Goal: Information Seeking & Learning: Learn about a topic

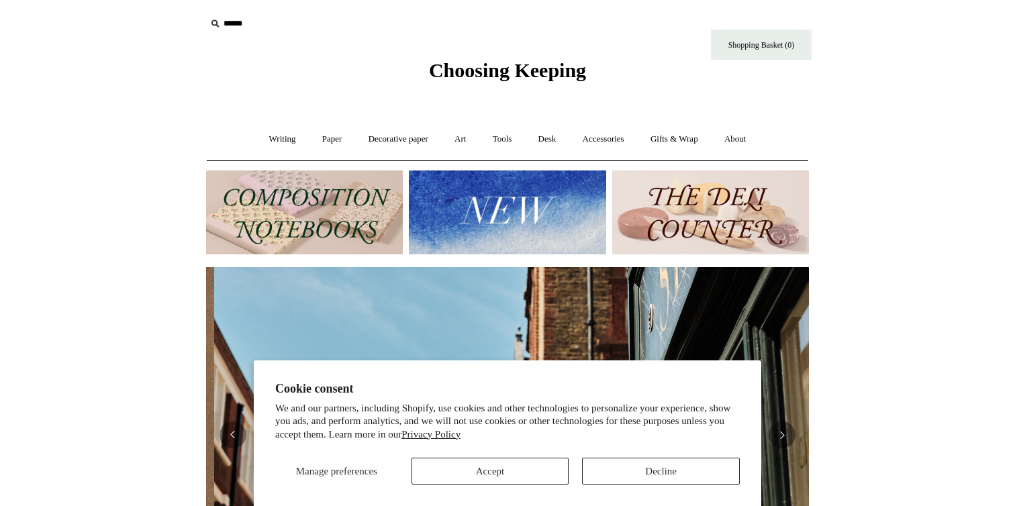
scroll to position [0, 603]
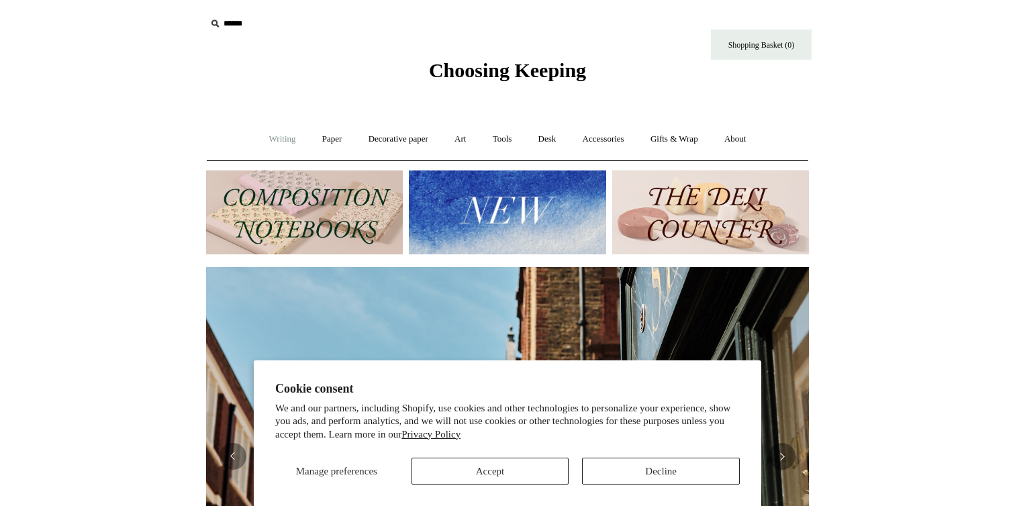
click at [279, 138] on link "Writing +" at bounding box center [282, 140] width 51 height 36
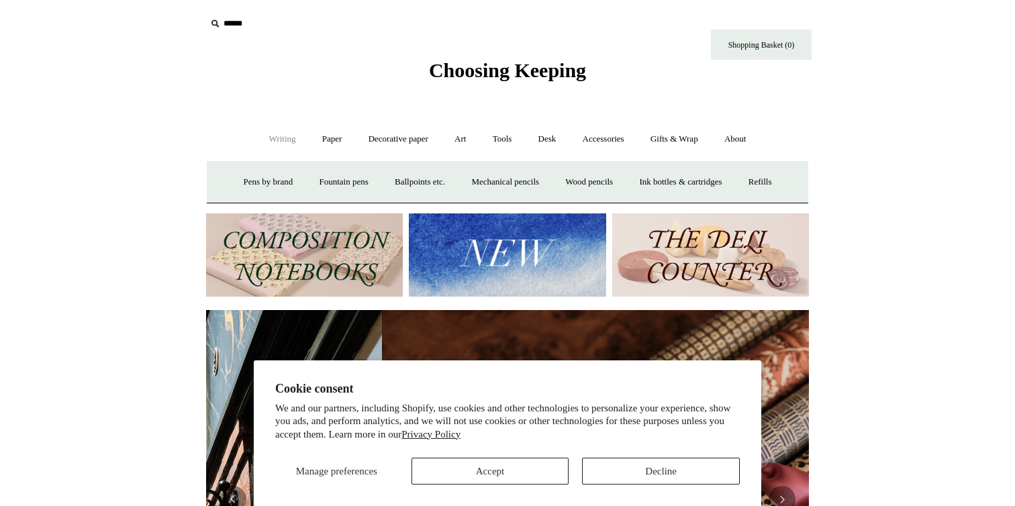
scroll to position [0, 1206]
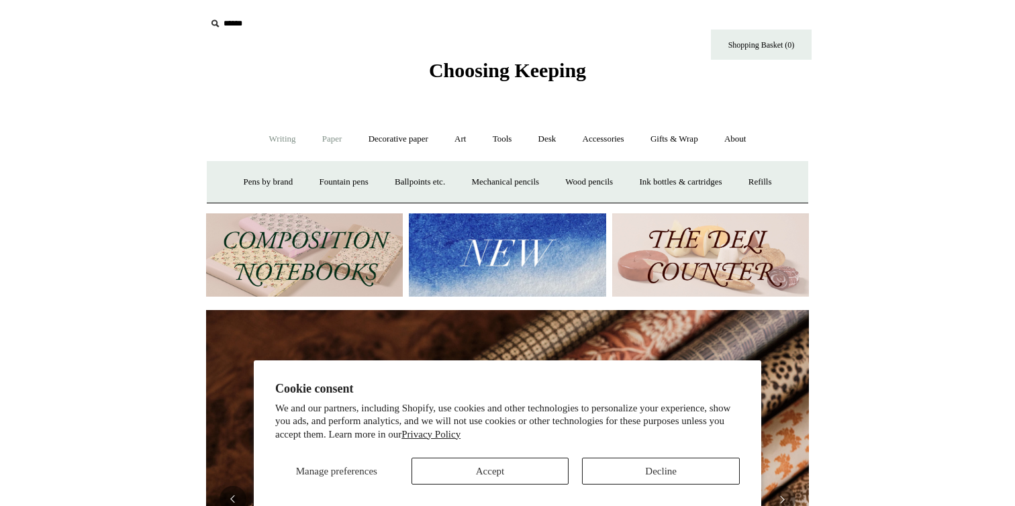
click at [316, 134] on link "Paper +" at bounding box center [332, 140] width 44 height 36
click at [308, 185] on link "Notebooks +" at bounding box center [320, 183] width 62 height 36
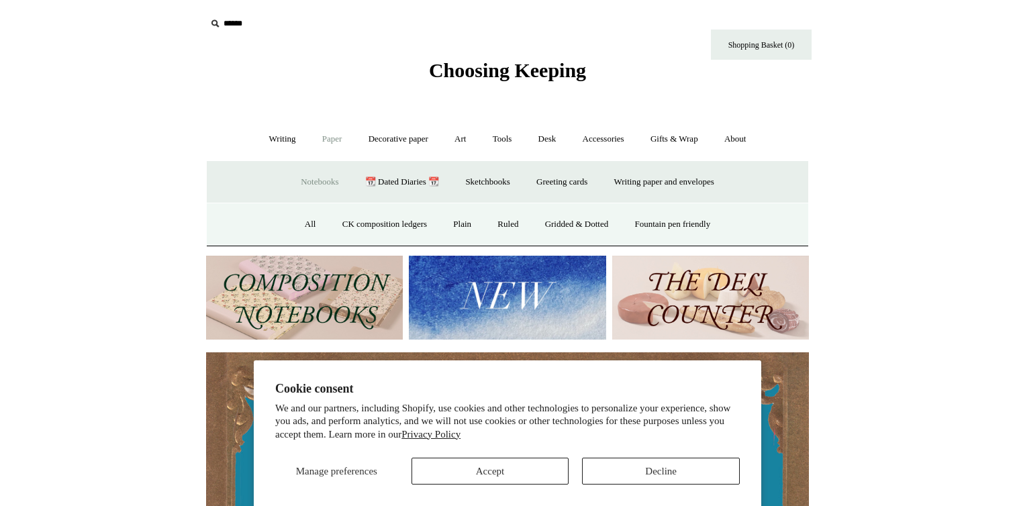
scroll to position [0, 0]
click at [298, 226] on link "All" at bounding box center [311, 225] width 36 height 36
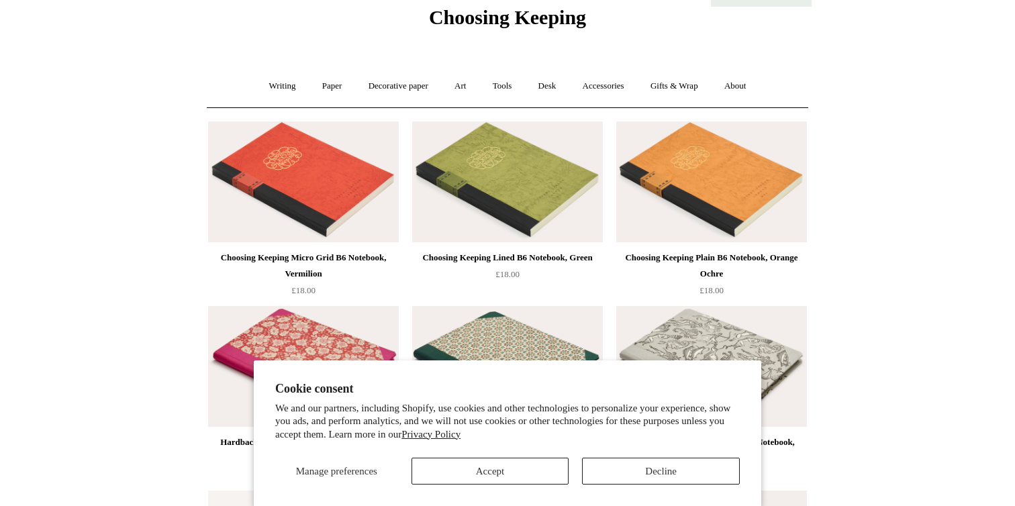
scroll to position [83, 0]
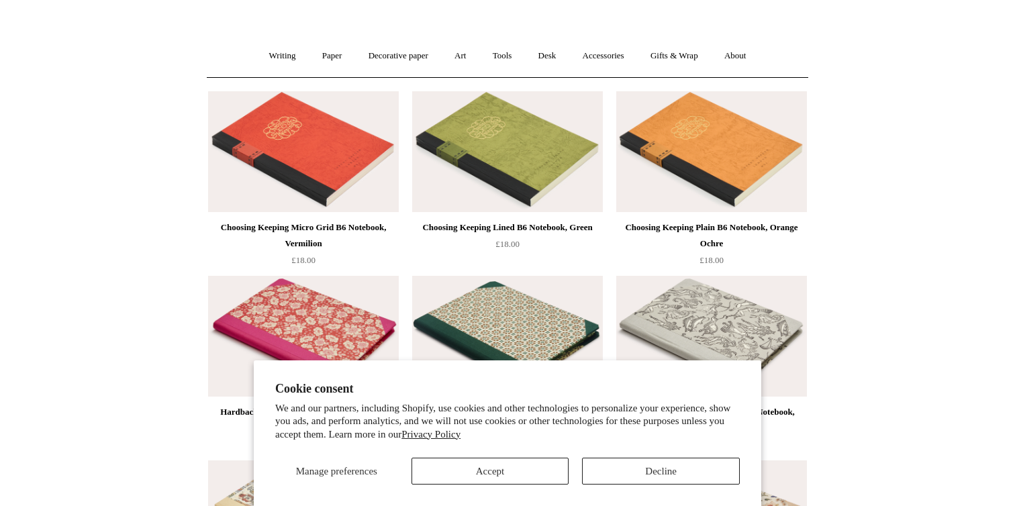
click at [637, 486] on section "Cookie consent We and our partners, including Shopify, use cookies and other te…" at bounding box center [508, 434] width 508 height 146
click at [637, 472] on button "Decline" at bounding box center [661, 471] width 158 height 27
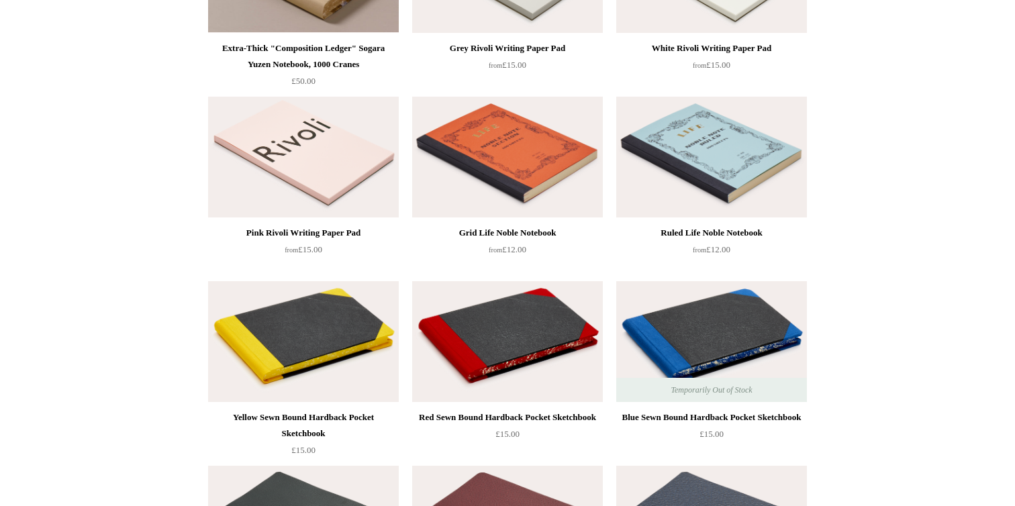
scroll to position [1751, 0]
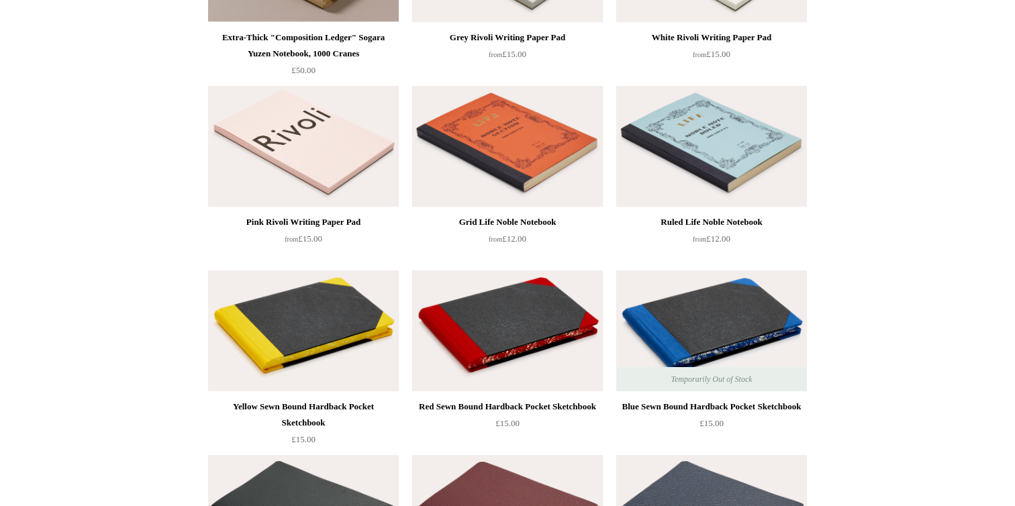
click at [702, 133] on img at bounding box center [712, 146] width 191 height 121
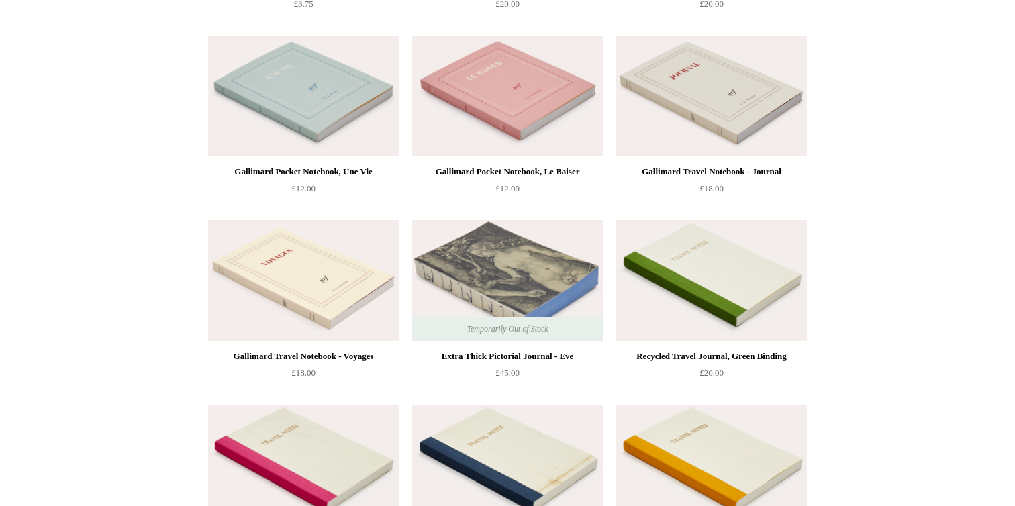
scroll to position [4205, 0]
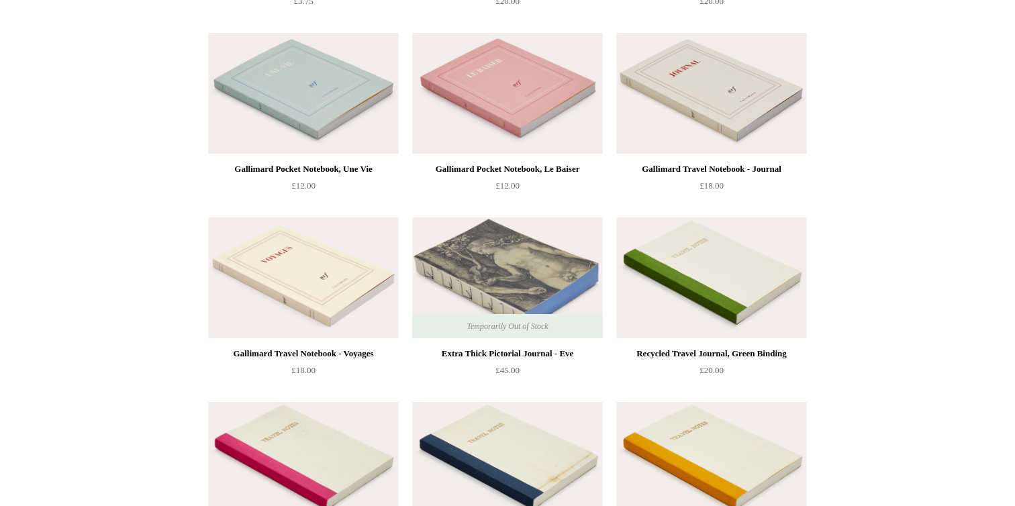
click at [659, 75] on img at bounding box center [712, 93] width 191 height 121
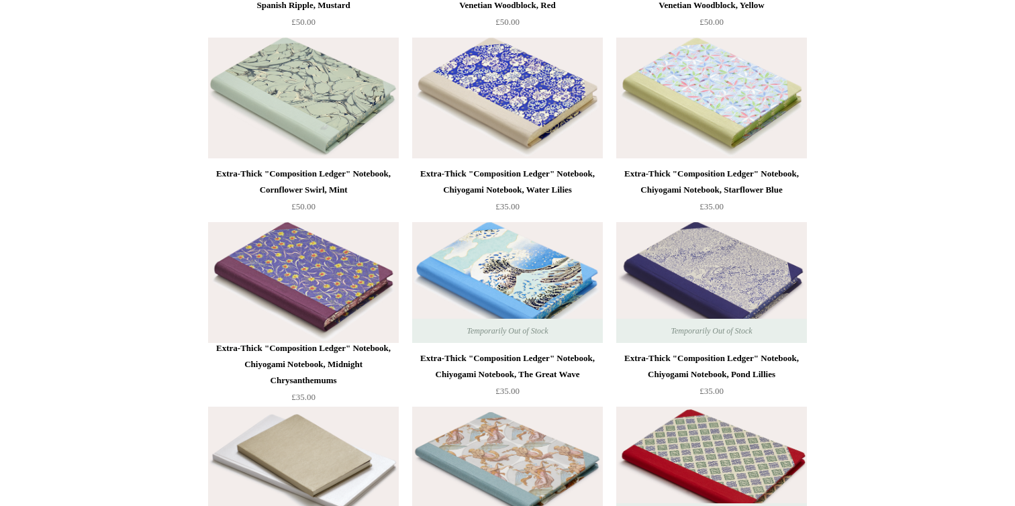
scroll to position [8392, 0]
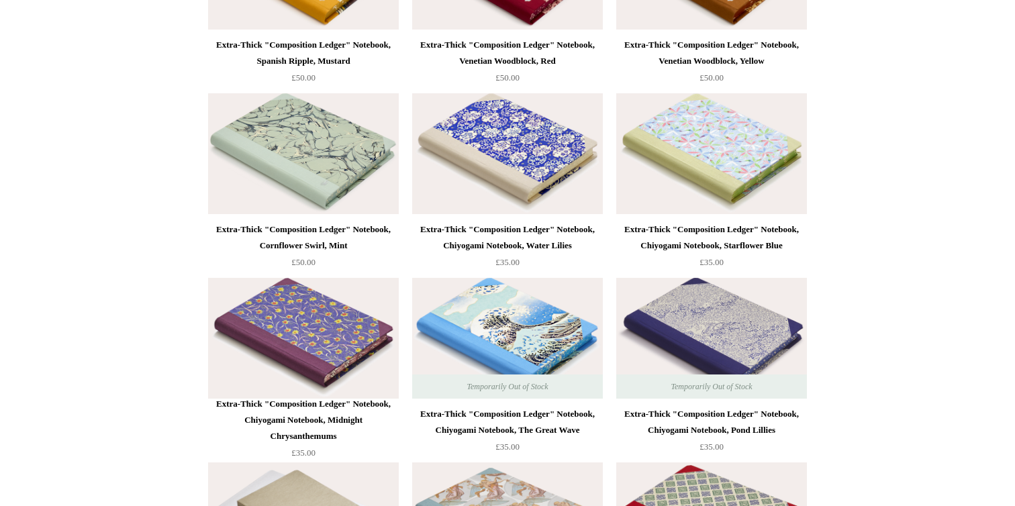
click at [657, 312] on img at bounding box center [712, 338] width 191 height 121
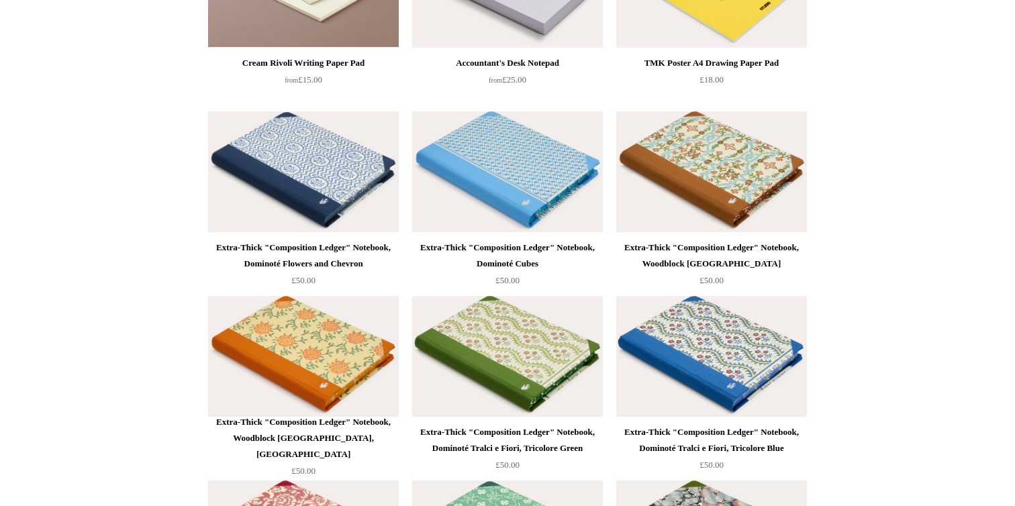
scroll to position [7640, 0]
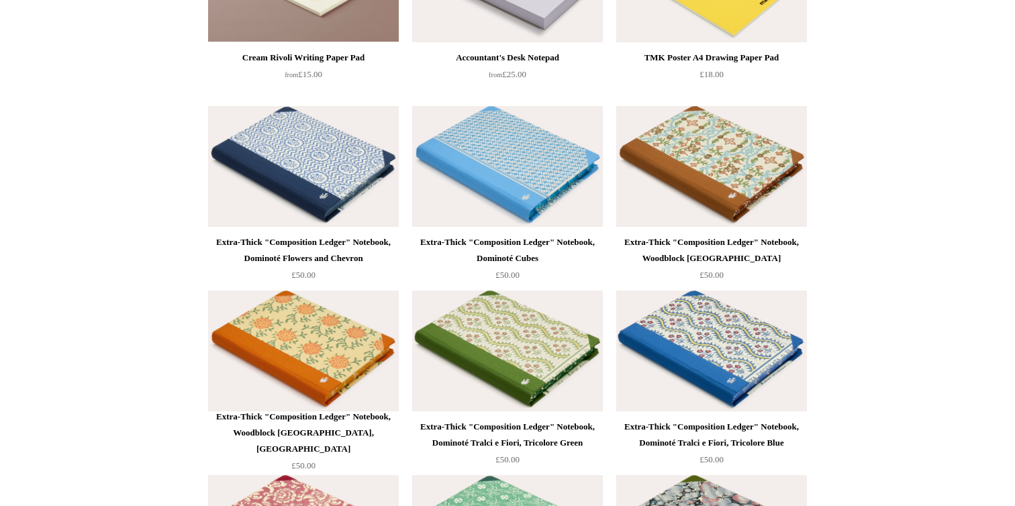
click at [314, 172] on img at bounding box center [303, 166] width 191 height 121
click at [422, 149] on img at bounding box center [507, 166] width 191 height 121
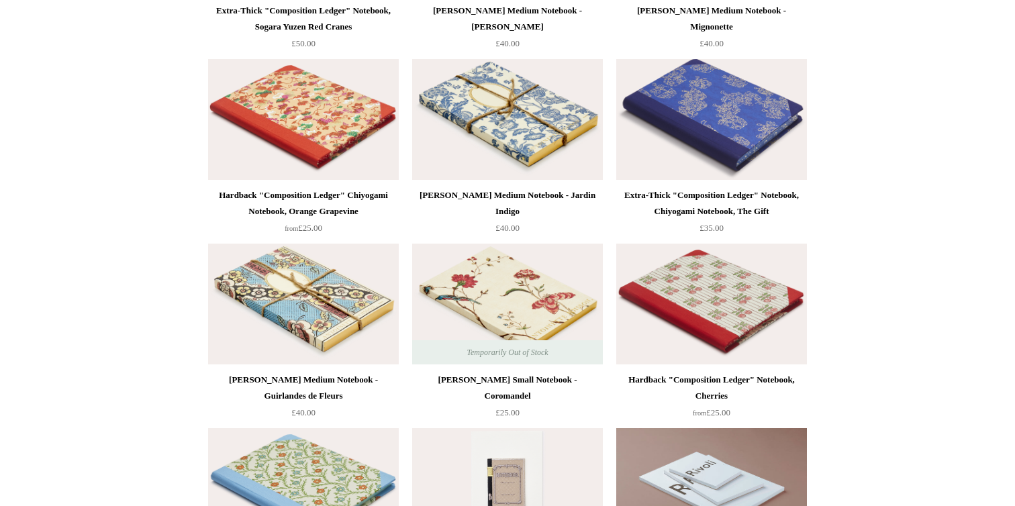
scroll to position [6952, 0]
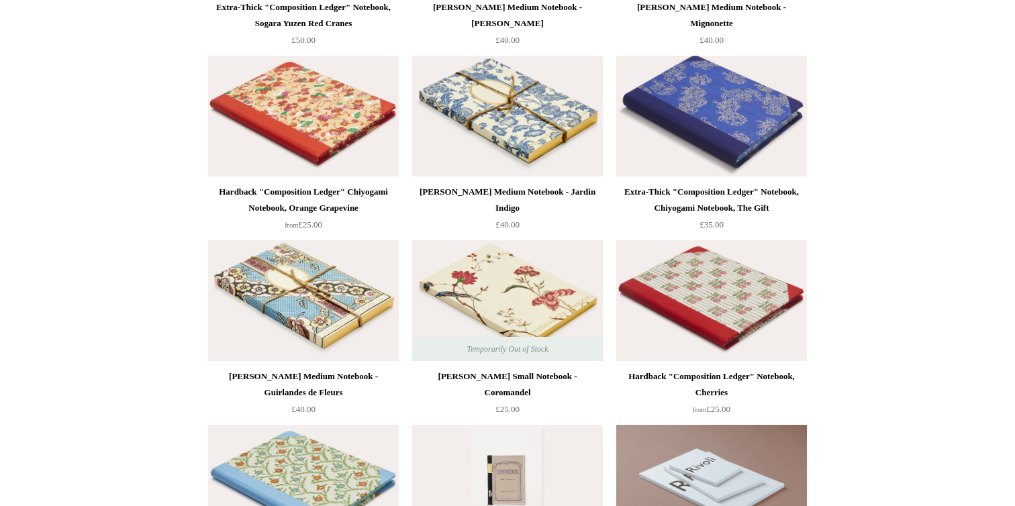
click at [465, 120] on img at bounding box center [507, 116] width 191 height 121
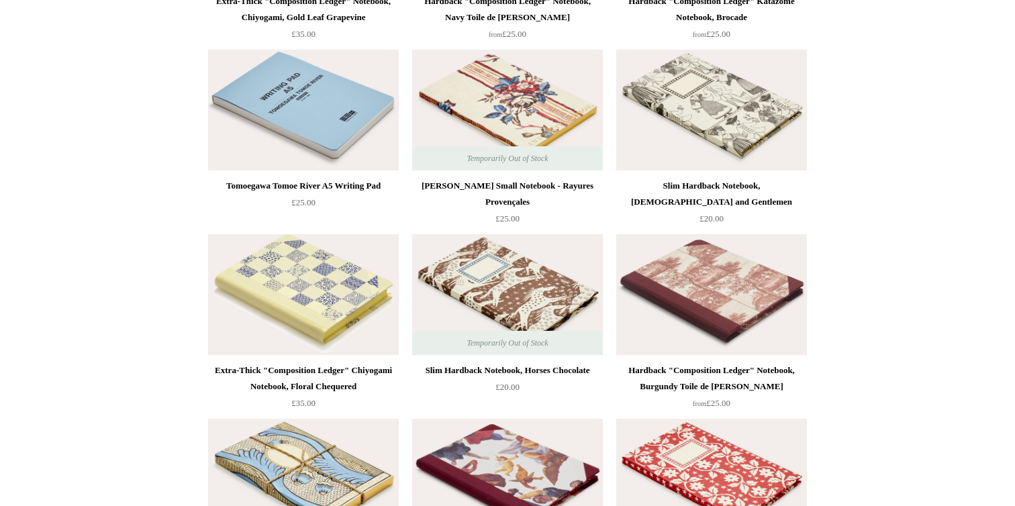
scroll to position [6224, 0]
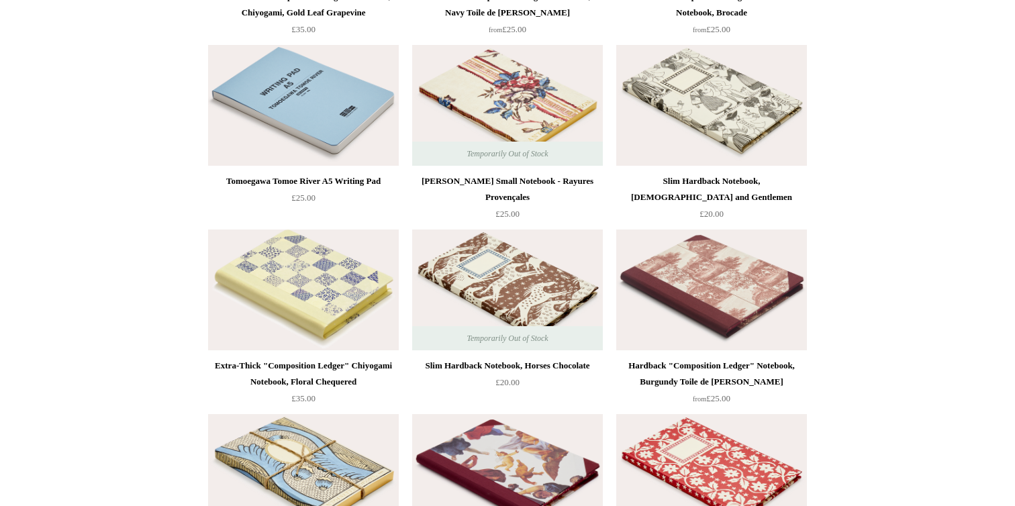
click at [717, 101] on img at bounding box center [712, 105] width 191 height 121
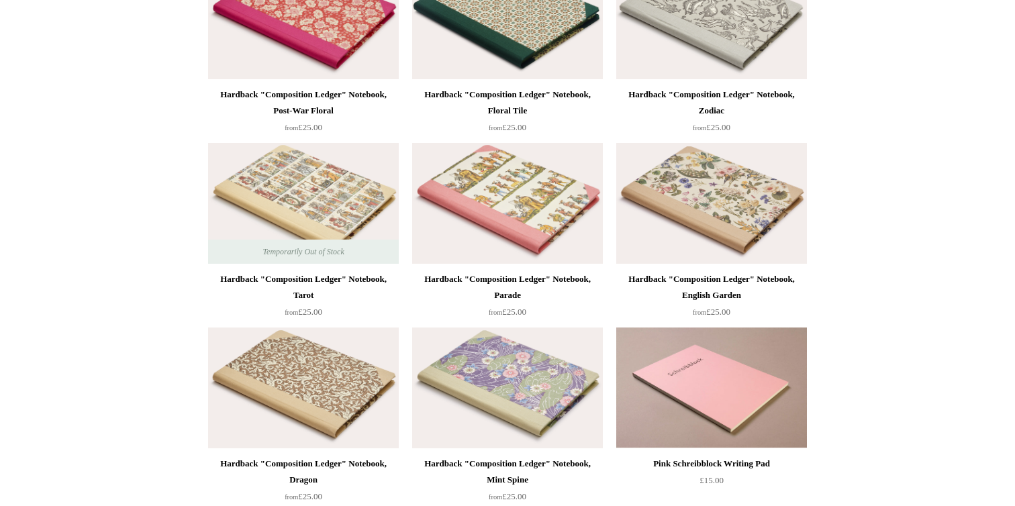
scroll to position [0, 0]
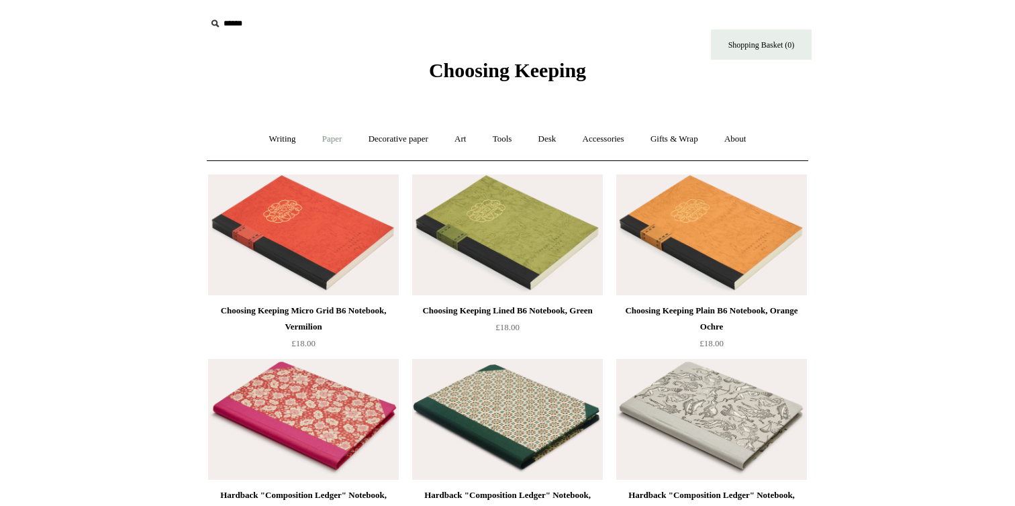
click at [325, 144] on link "Paper +" at bounding box center [332, 140] width 44 height 36
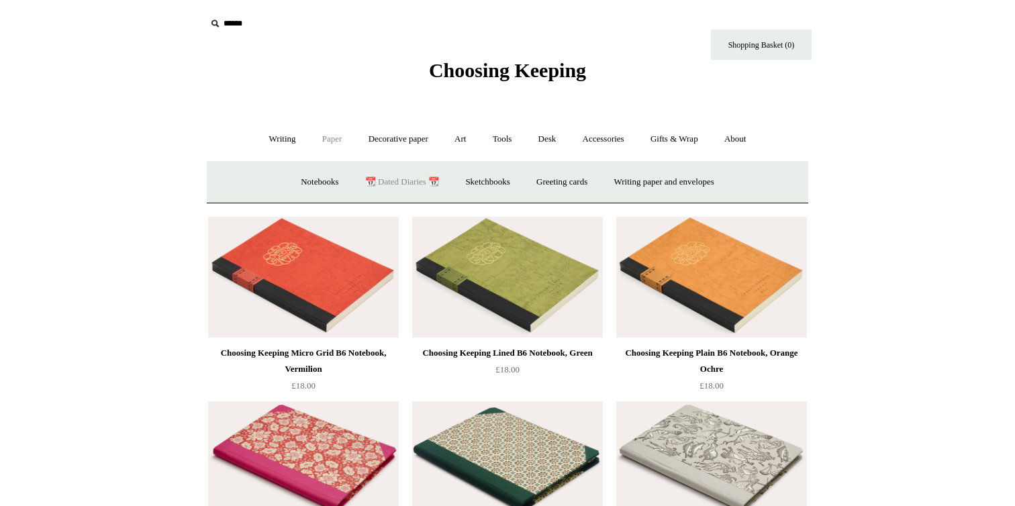
click at [394, 186] on link "📆 Dated Diaries 📆" at bounding box center [402, 183] width 98 height 36
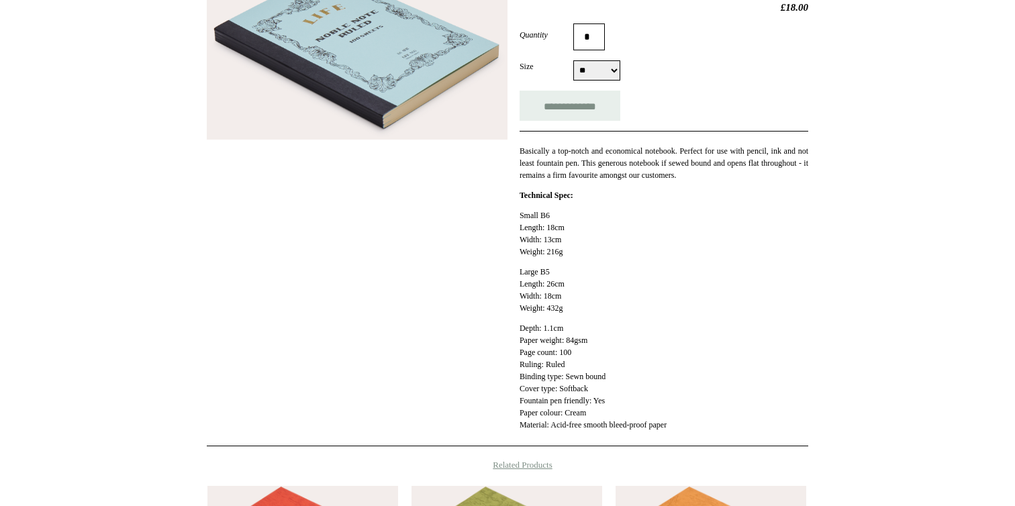
scroll to position [219, 0]
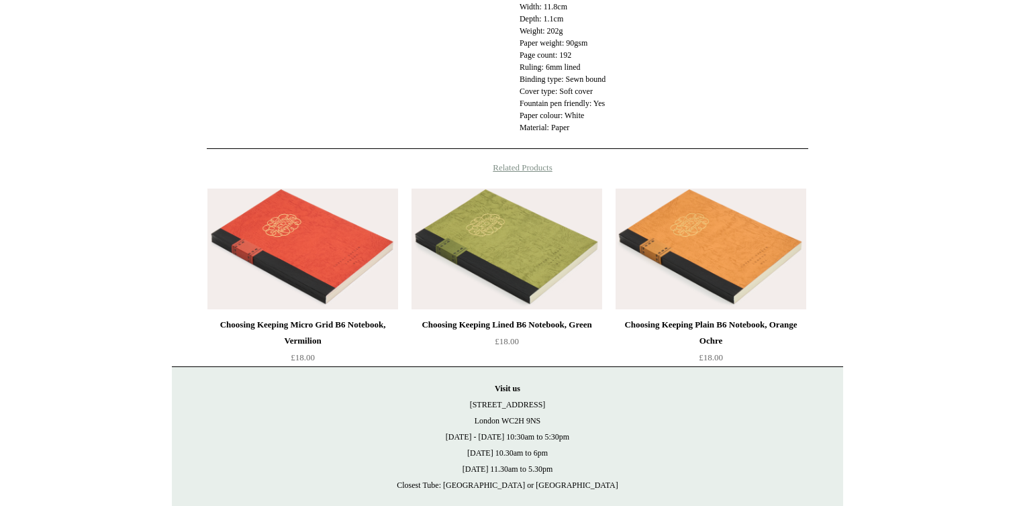
scroll to position [593, 0]
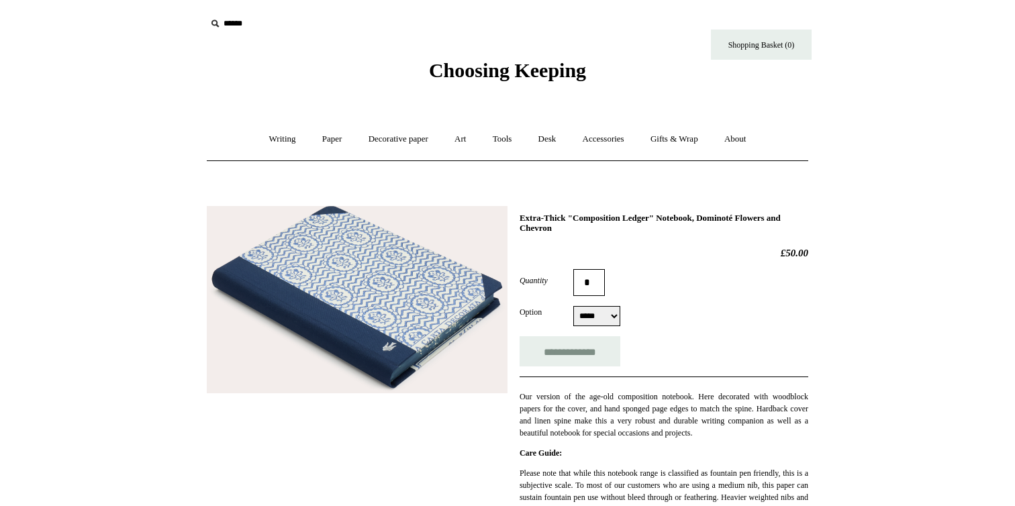
click at [290, 267] on img at bounding box center [357, 300] width 301 height 188
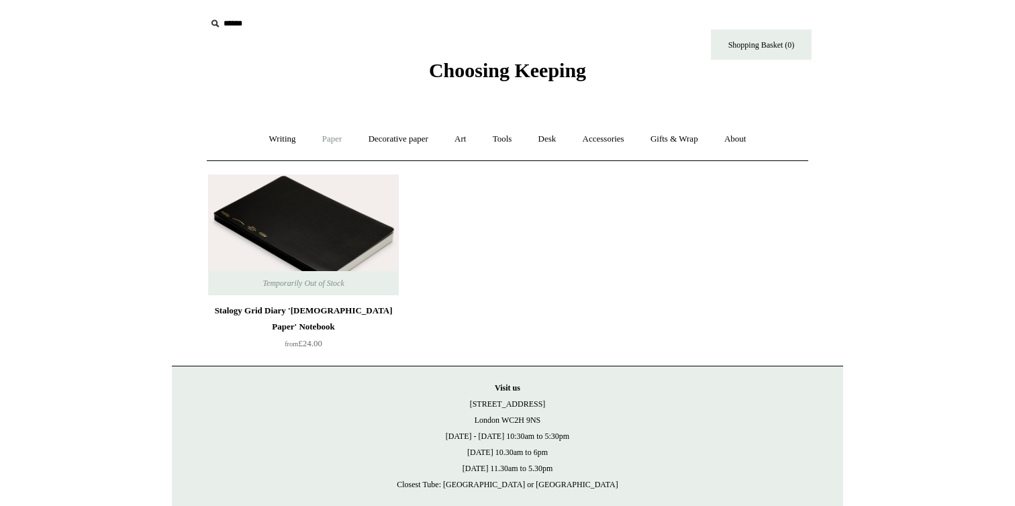
click at [326, 142] on link "Paper +" at bounding box center [332, 140] width 44 height 36
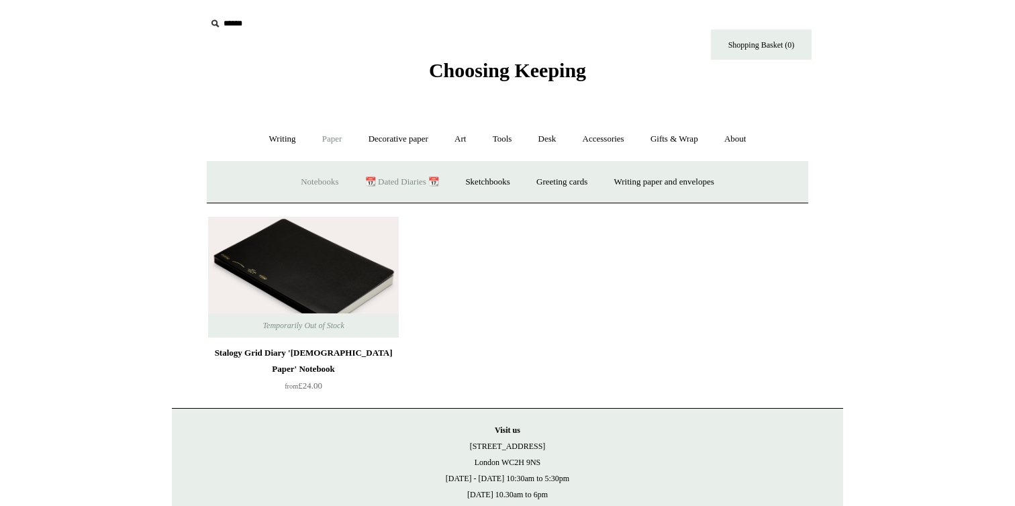
click at [306, 180] on link "Notebooks +" at bounding box center [320, 183] width 62 height 36
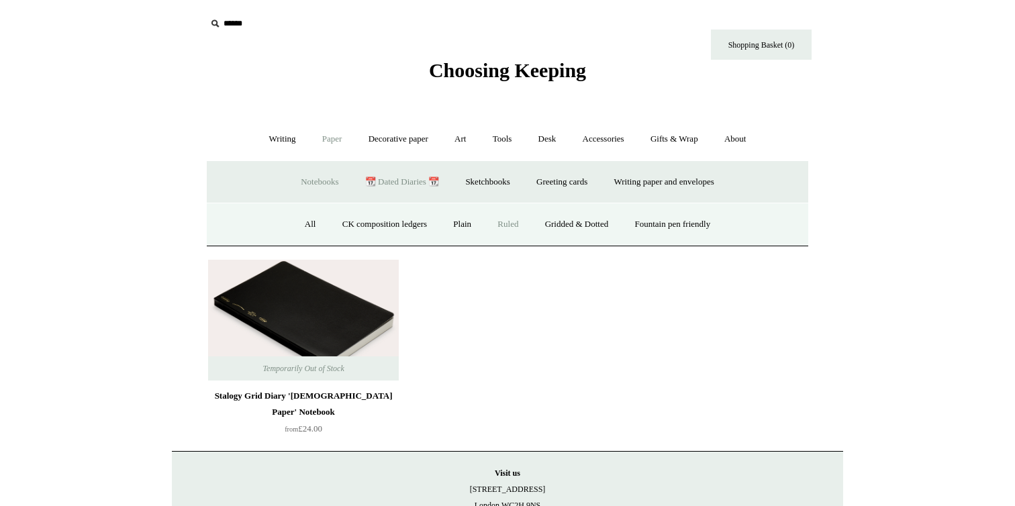
click at [502, 224] on link "Ruled" at bounding box center [508, 225] width 45 height 36
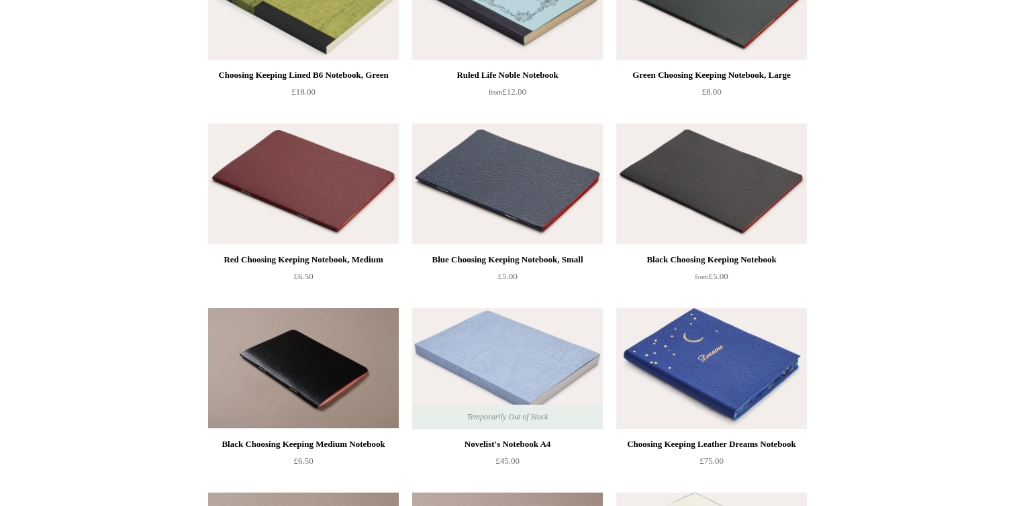
scroll to position [238, 0]
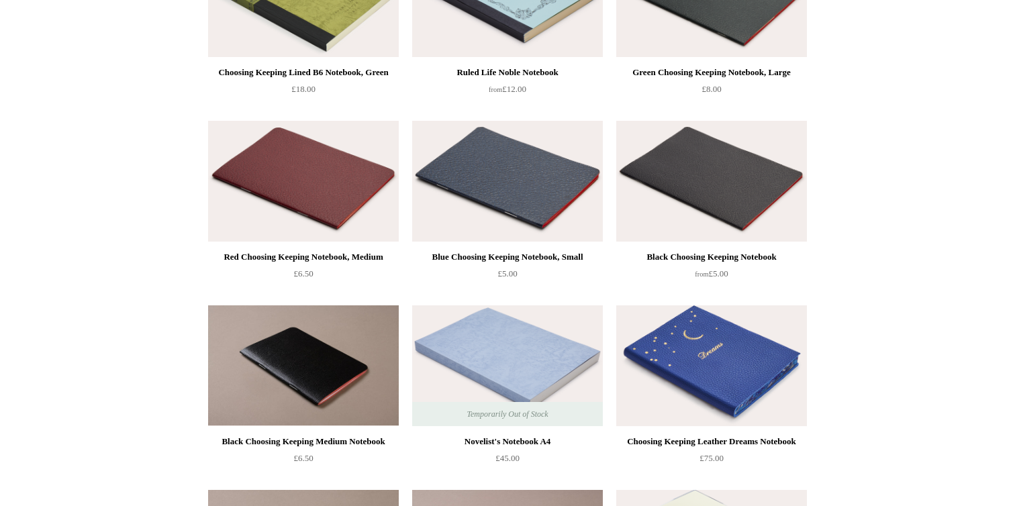
click at [511, 328] on img at bounding box center [507, 366] width 191 height 121
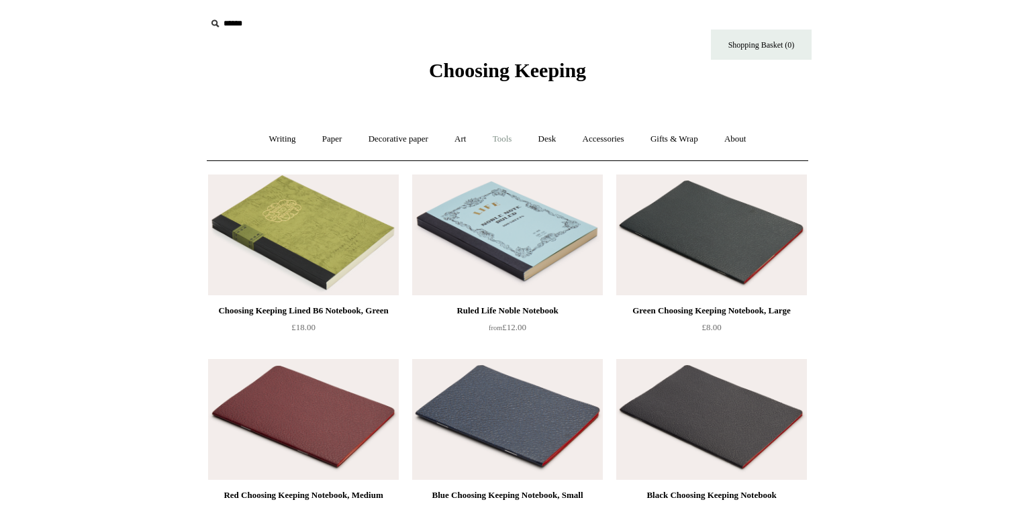
click at [499, 140] on link "Tools +" at bounding box center [503, 140] width 44 height 36
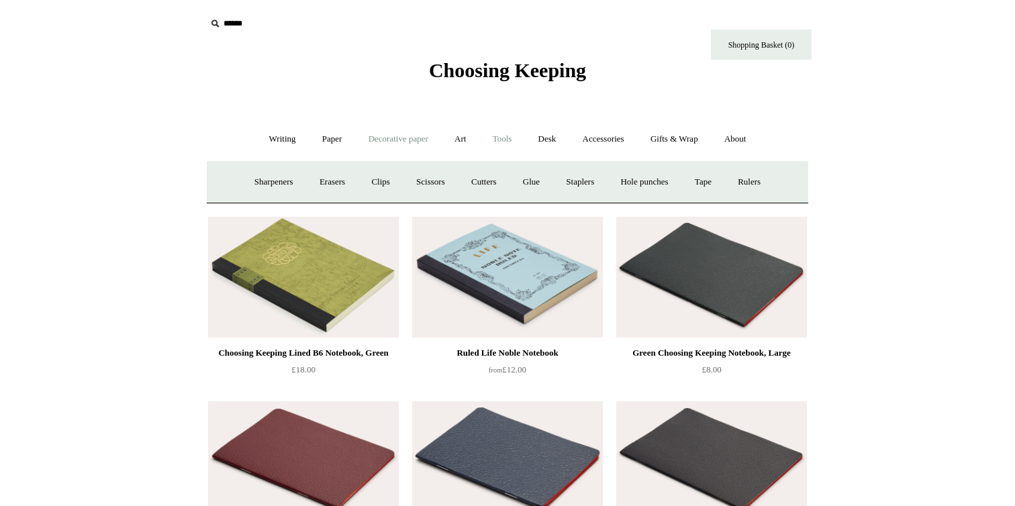
click at [400, 138] on link "Decorative paper +" at bounding box center [399, 140] width 84 height 36
click at [296, 181] on link "All" at bounding box center [304, 183] width 36 height 36
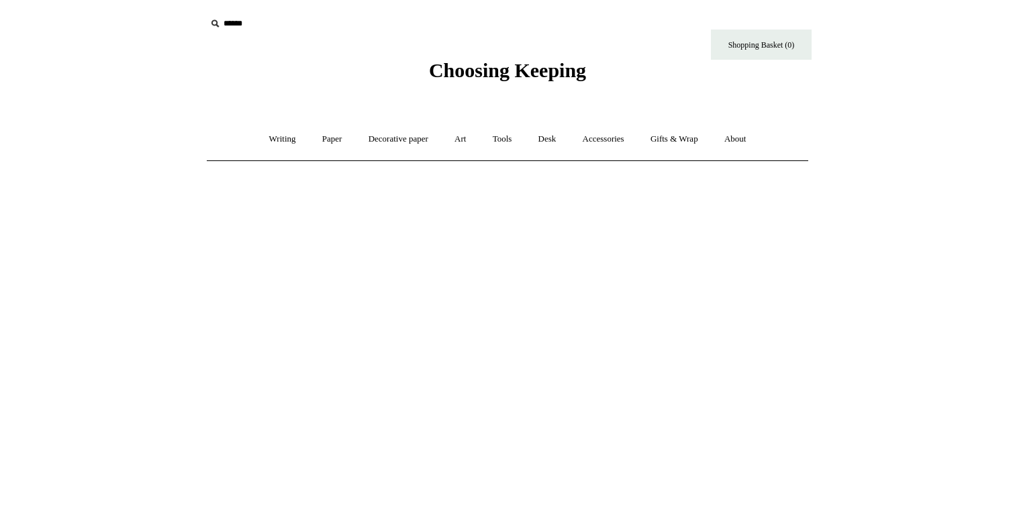
scroll to position [9, 0]
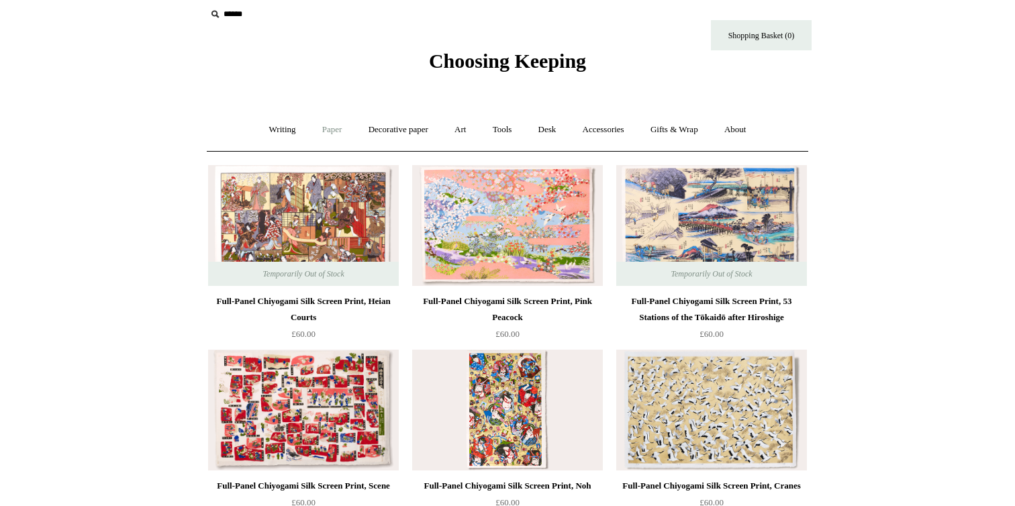
click at [328, 135] on link "Paper +" at bounding box center [332, 130] width 44 height 36
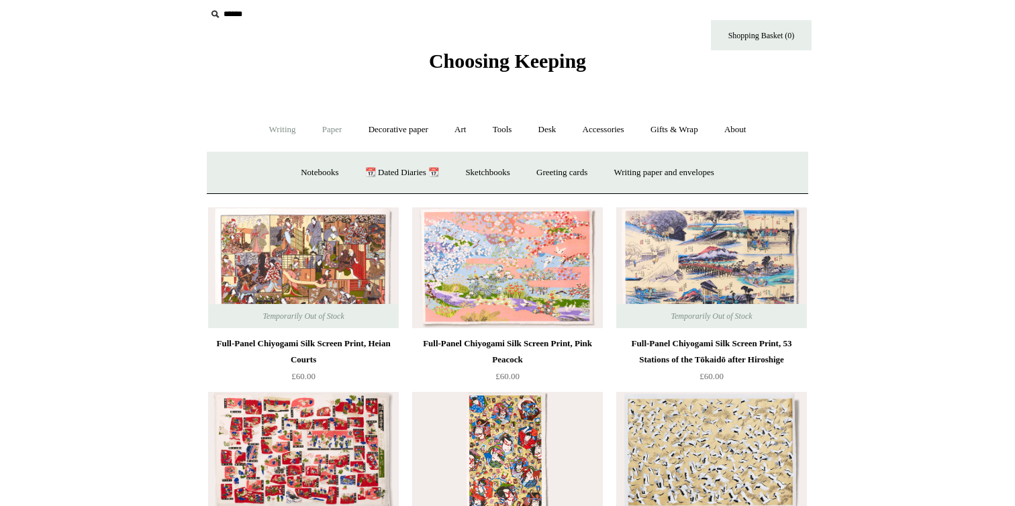
click at [282, 133] on link "Writing +" at bounding box center [282, 130] width 51 height 36
click at [330, 129] on link "Paper +" at bounding box center [332, 130] width 44 height 36
click at [637, 175] on link "Writing paper and envelopes +" at bounding box center [664, 173] width 124 height 36
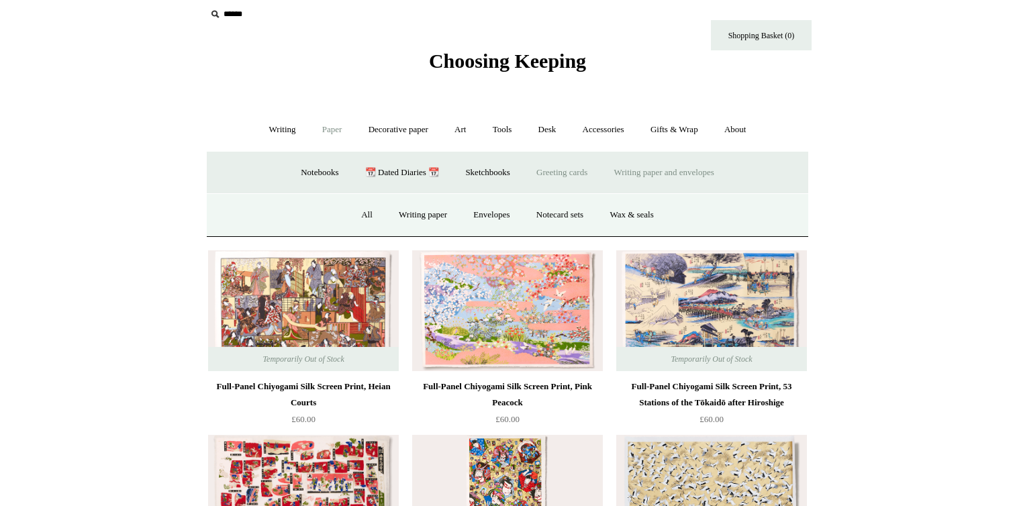
click at [589, 174] on link "Greeting cards +" at bounding box center [561, 173] width 75 height 36
click at [484, 173] on link "Sketchbooks +" at bounding box center [487, 173] width 69 height 36
click at [394, 172] on link "📆 Dated Diaries 📆" at bounding box center [402, 173] width 98 height 36
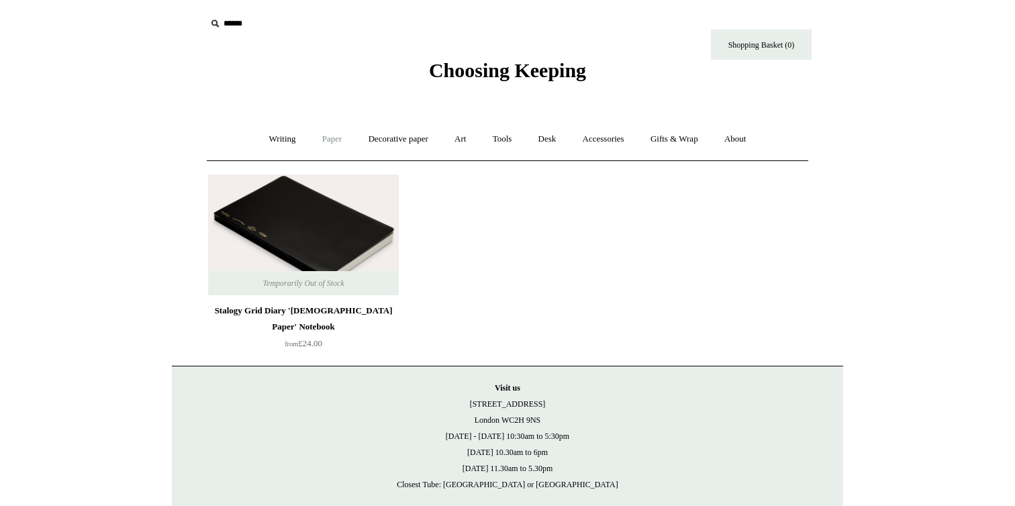
click at [331, 144] on link "Paper +" at bounding box center [332, 140] width 44 height 36
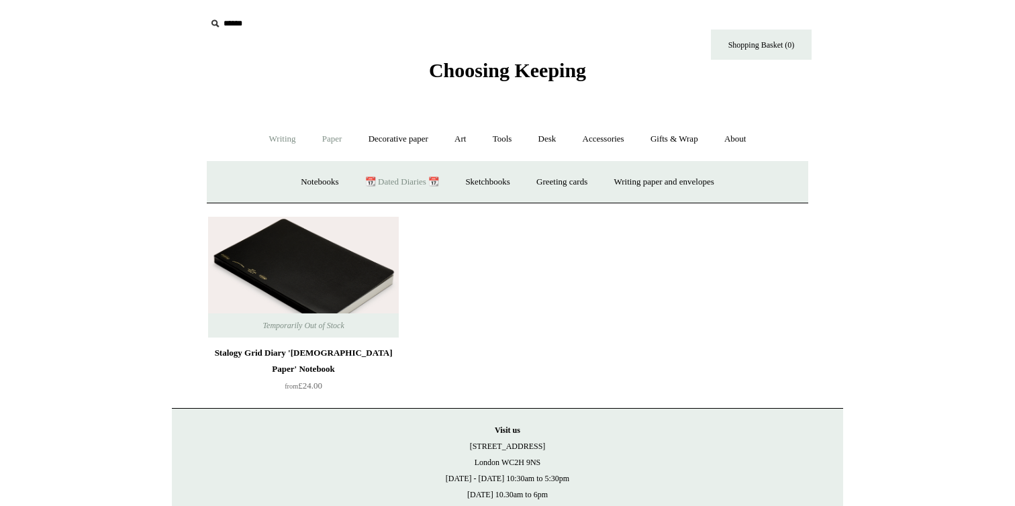
click at [271, 140] on link "Writing +" at bounding box center [282, 140] width 51 height 36
click at [403, 176] on link "Ballpoints etc. +" at bounding box center [420, 183] width 75 height 36
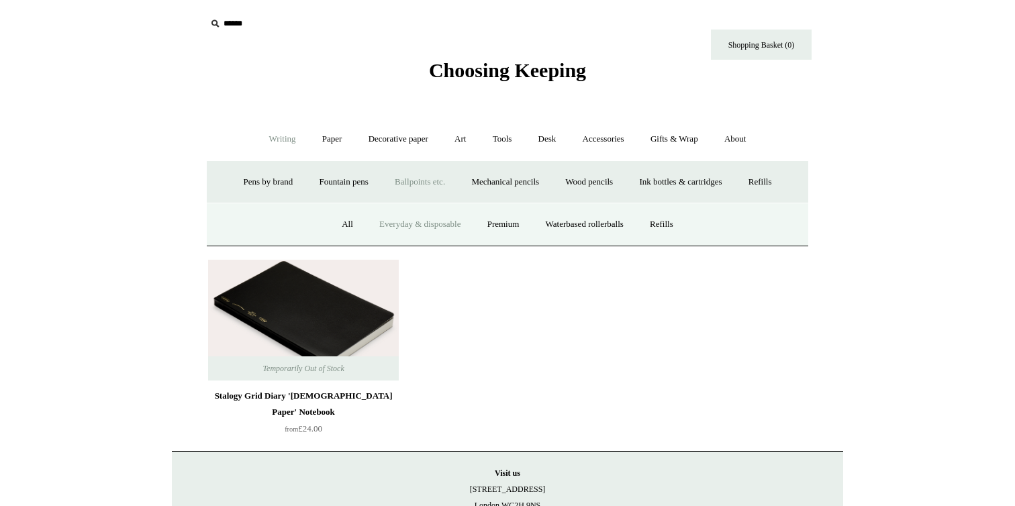
click at [385, 221] on link "Everyday & disposable" at bounding box center [419, 225] width 105 height 36
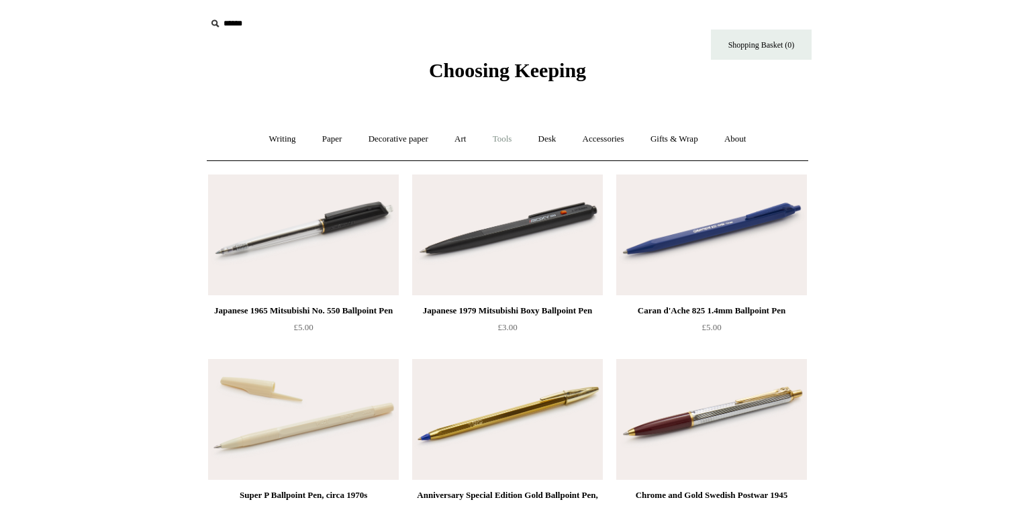
click at [498, 138] on link "Tools +" at bounding box center [503, 140] width 44 height 36
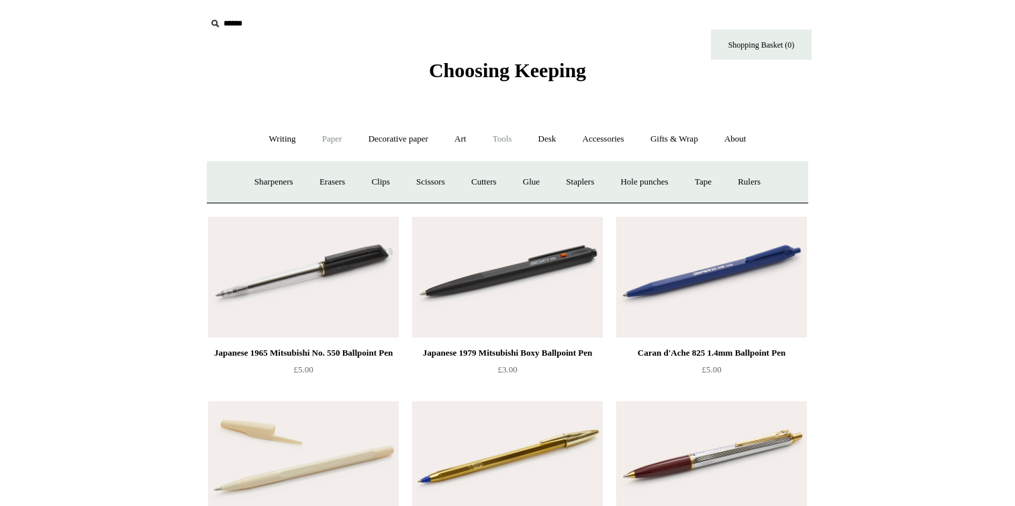
click at [340, 144] on link "Paper +" at bounding box center [332, 140] width 44 height 36
click at [377, 145] on link "Decorative paper +" at bounding box center [399, 140] width 84 height 36
